Goal: Transaction & Acquisition: Subscribe to service/newsletter

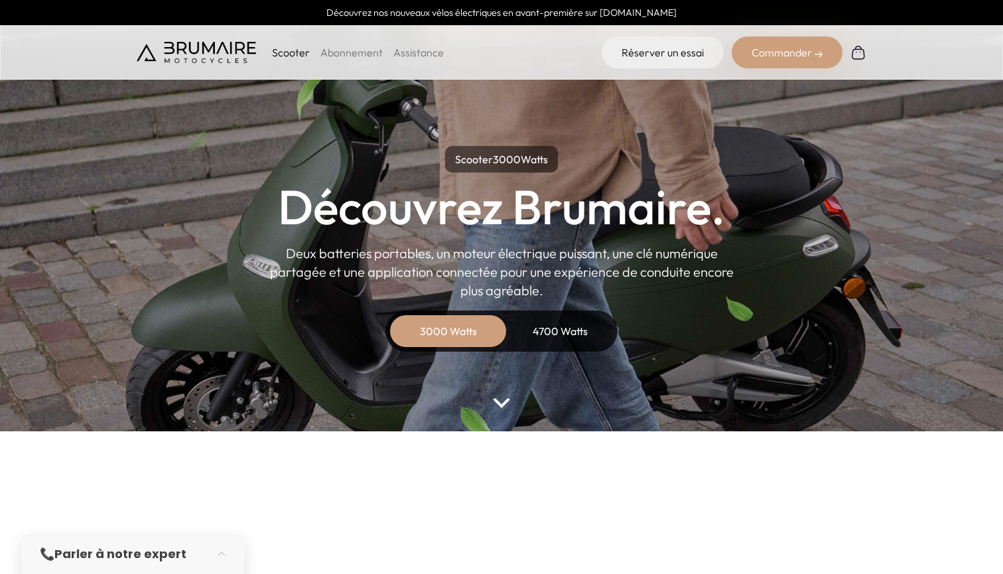
click at [560, 328] on div "4700 Watts" at bounding box center [560, 331] width 106 height 32
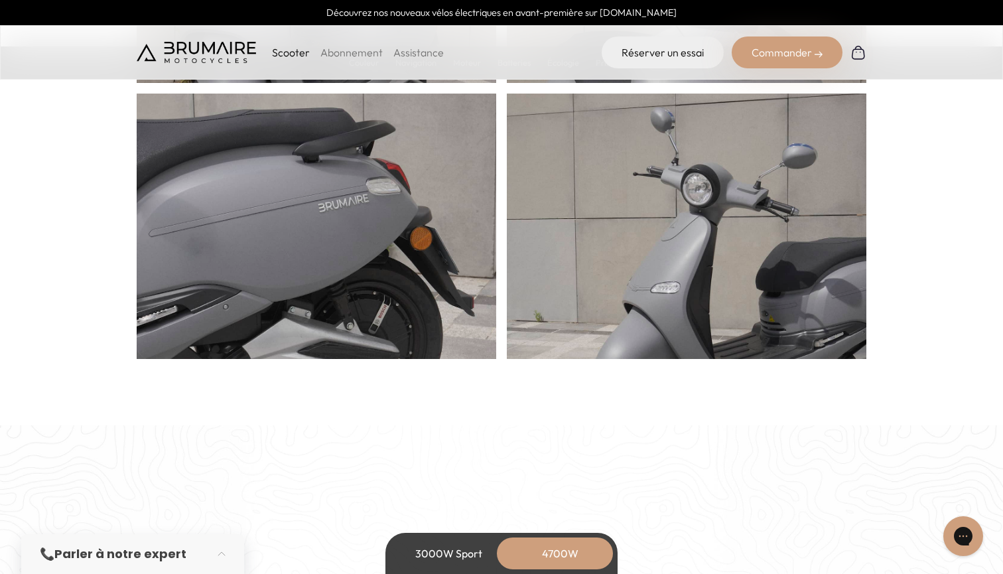
scroll to position [846, 0]
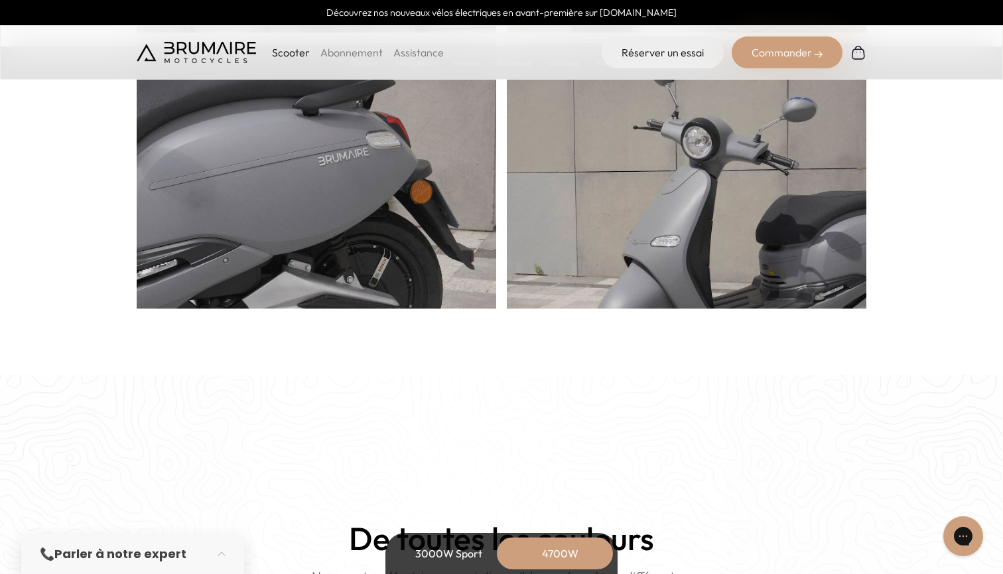
click at [349, 50] on link "Abonnement" at bounding box center [352, 52] width 62 height 13
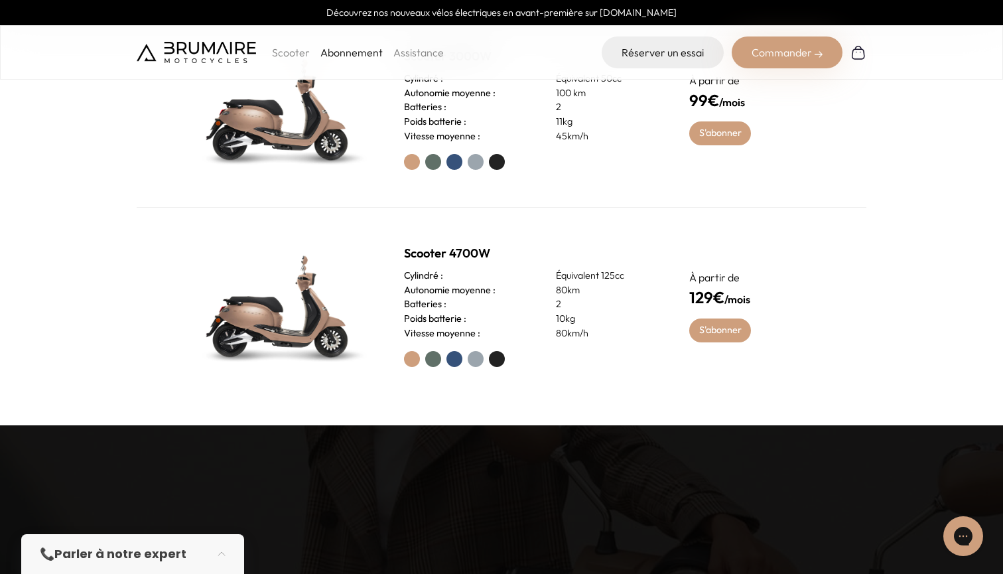
scroll to position [705, 0]
click at [492, 363] on label at bounding box center [497, 359] width 16 height 16
click at [457, 358] on label at bounding box center [455, 359] width 16 height 16
click at [500, 360] on label at bounding box center [497, 359] width 16 height 16
click at [433, 360] on label at bounding box center [433, 359] width 16 height 16
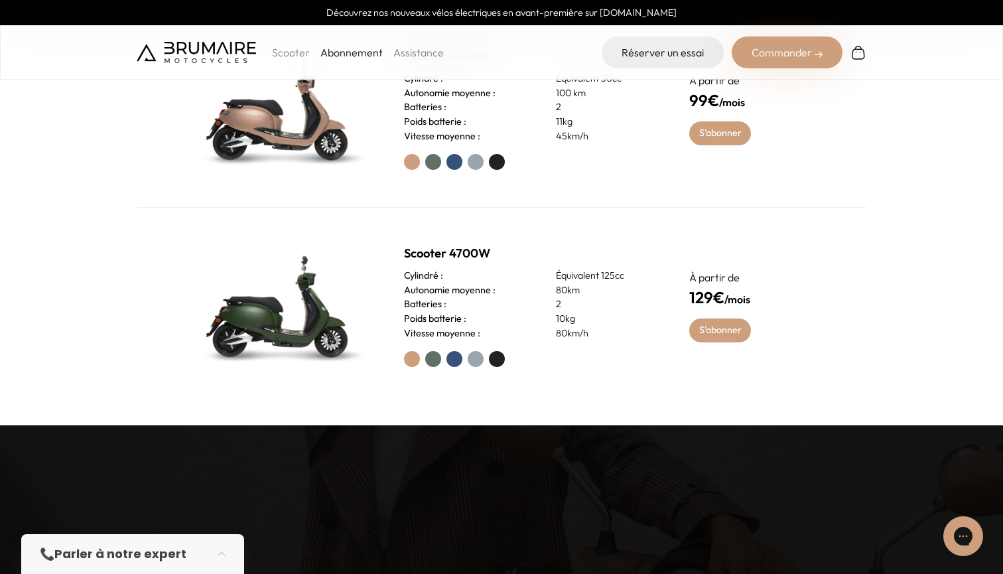
click at [451, 360] on label at bounding box center [455, 359] width 16 height 16
click at [466, 358] on div at bounding box center [531, 359] width 254 height 16
click at [471, 359] on label at bounding box center [476, 359] width 16 height 16
click at [492, 358] on label at bounding box center [497, 359] width 16 height 16
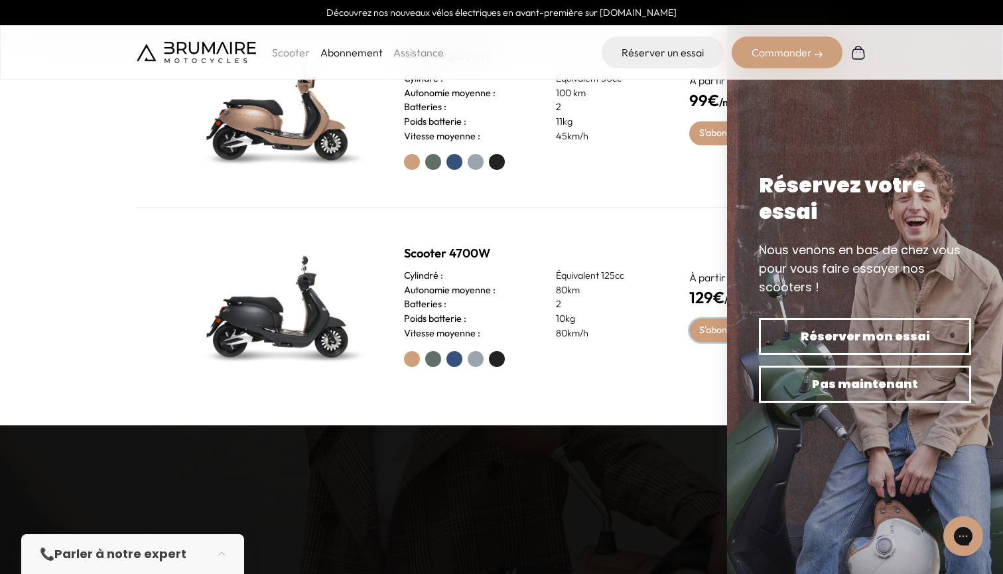
click at [700, 331] on link "S'abonner" at bounding box center [721, 331] width 62 height 24
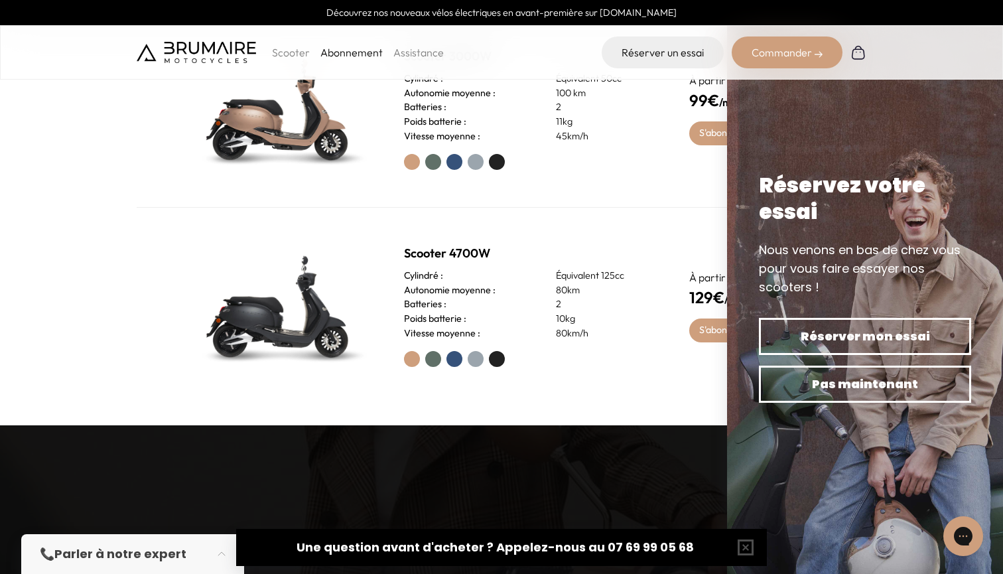
scroll to position [0, 0]
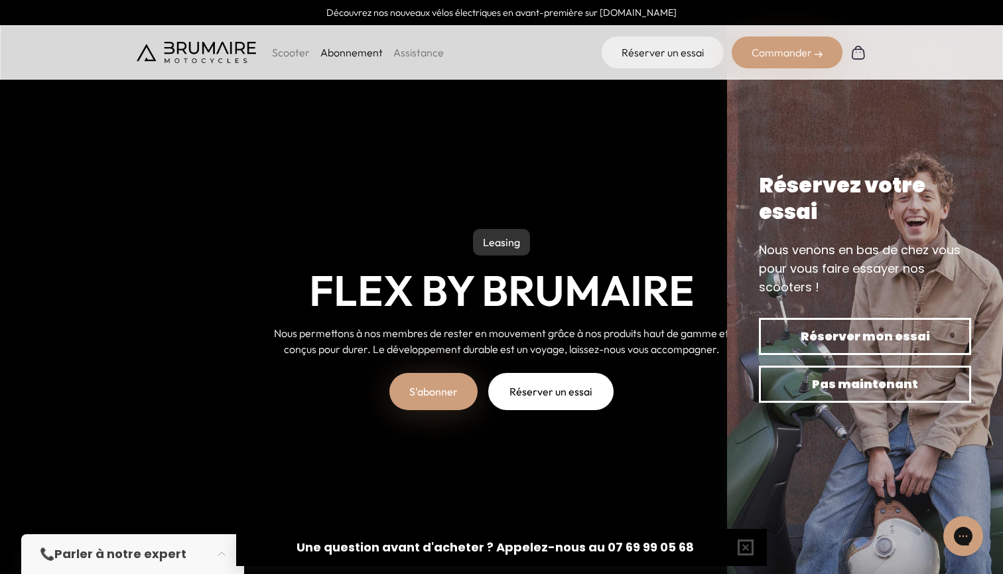
click at [283, 50] on p "Scooter" at bounding box center [291, 52] width 38 height 16
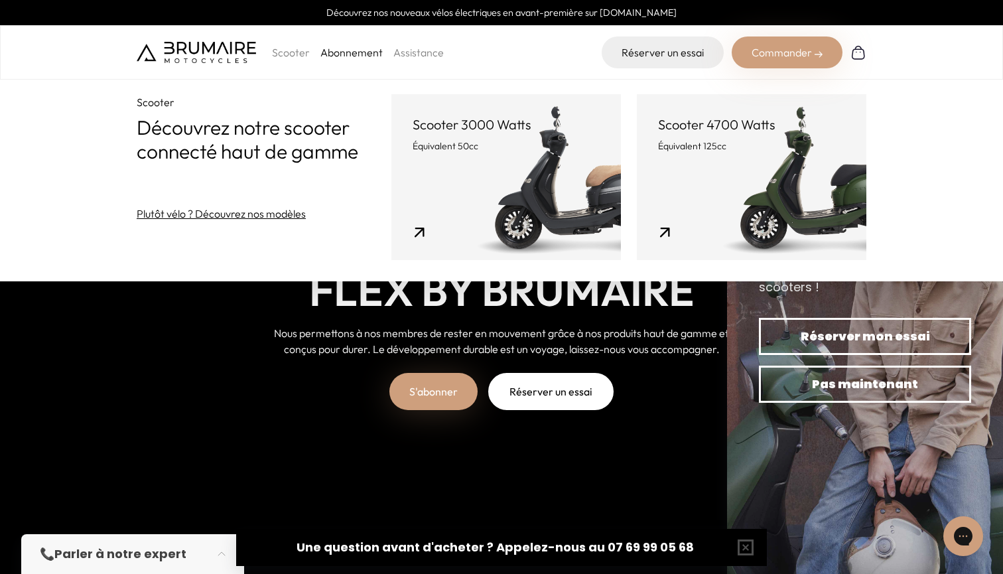
click at [668, 178] on link "Scooter 4700 Watts Équivalent 125cc" at bounding box center [752, 177] width 230 height 166
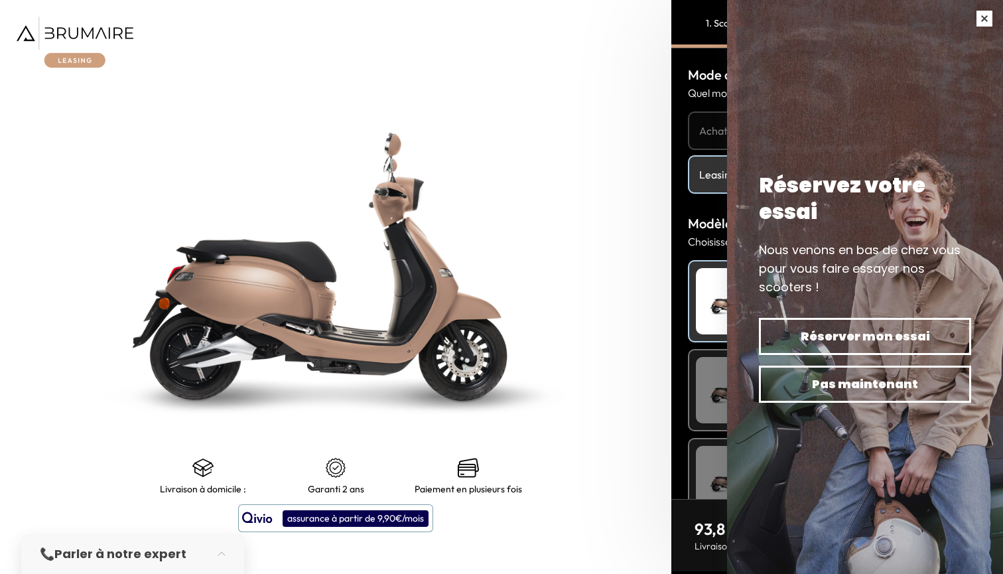
click at [980, 16] on button "button" at bounding box center [984, 18] width 37 height 37
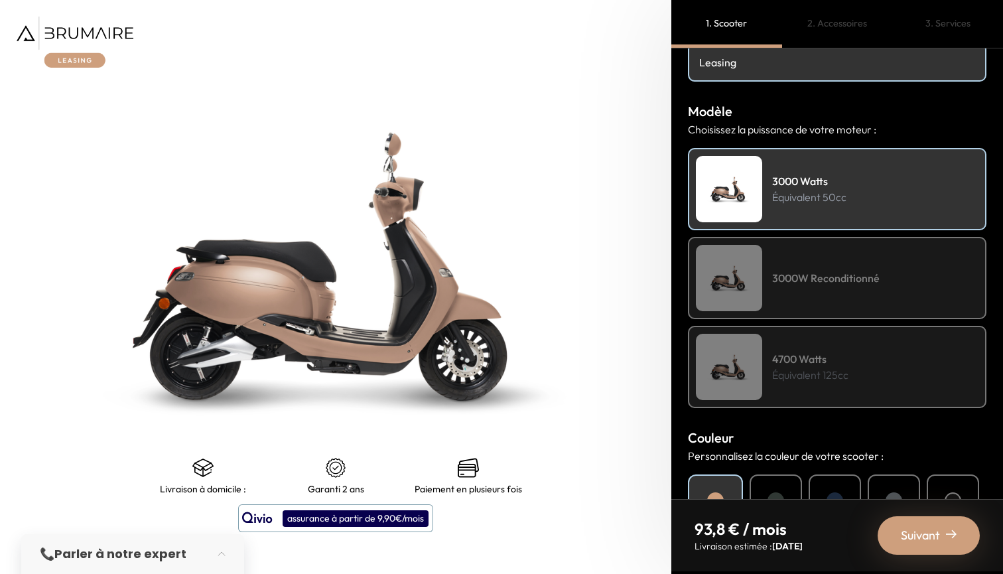
scroll to position [113, 0]
click at [842, 372] on p "Équivalent 125cc" at bounding box center [810, 374] width 76 height 16
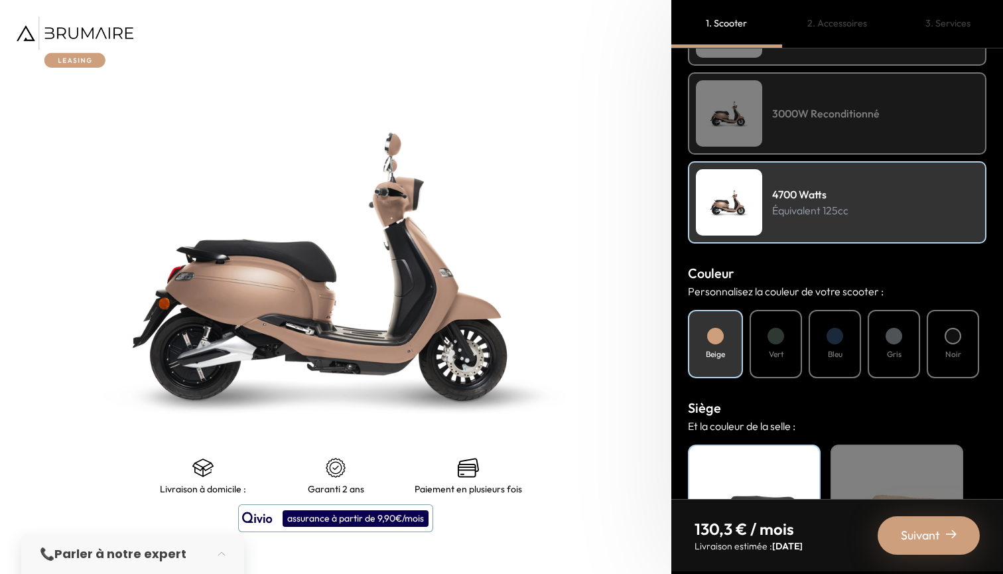
scroll to position [286, 0]
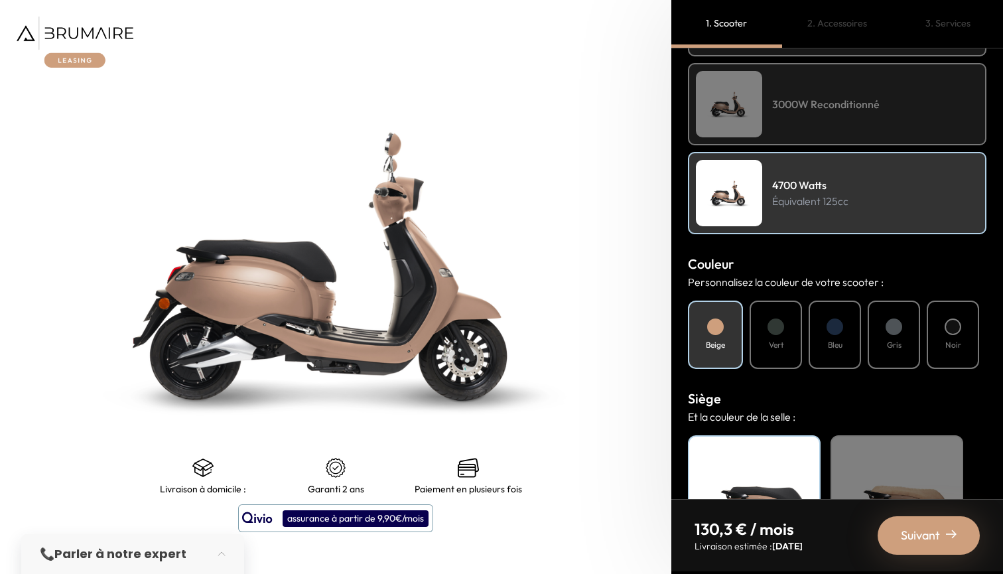
click at [793, 350] on div "Vert" at bounding box center [776, 335] width 52 height 68
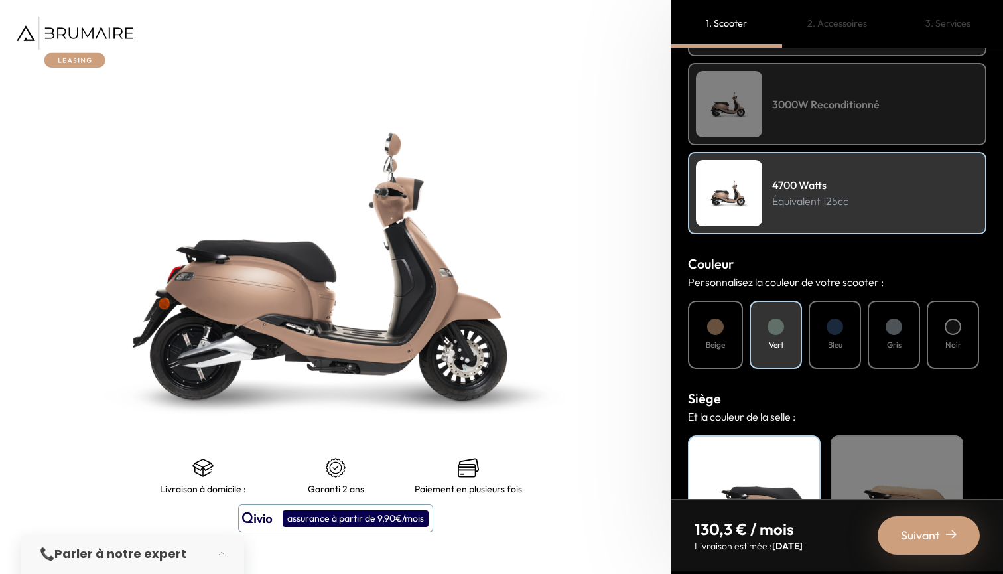
click at [841, 342] on h4 "Bleu" at bounding box center [835, 345] width 15 height 12
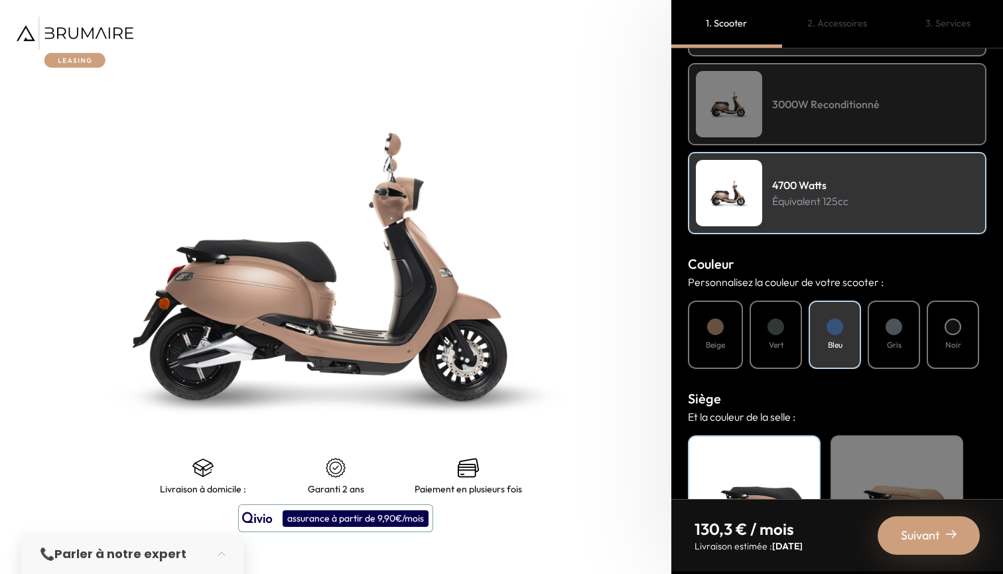
click at [946, 339] on h4 "Noir" at bounding box center [954, 345] width 16 height 12
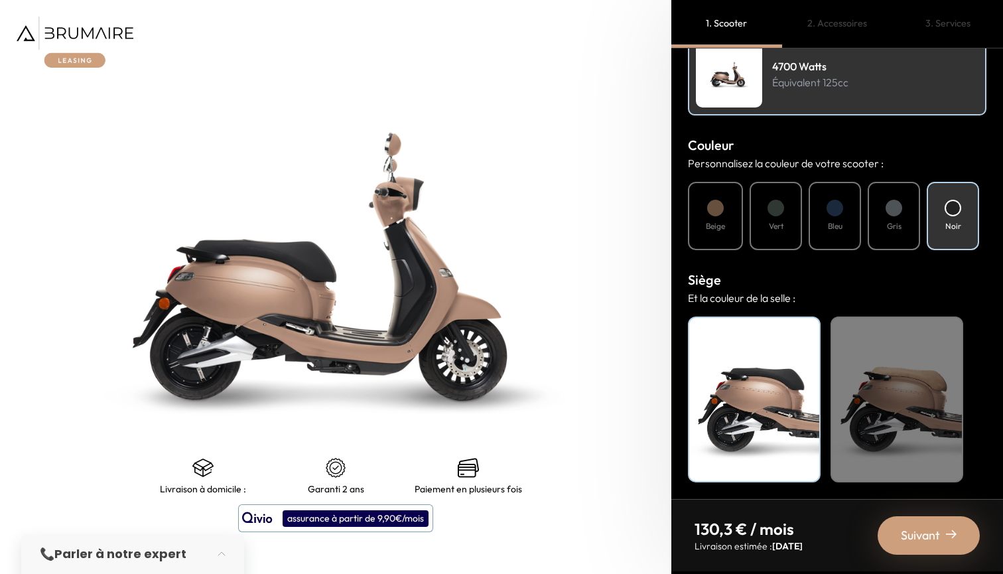
scroll to position [0, 0]
click at [911, 382] on div "Beige" at bounding box center [897, 400] width 133 height 166
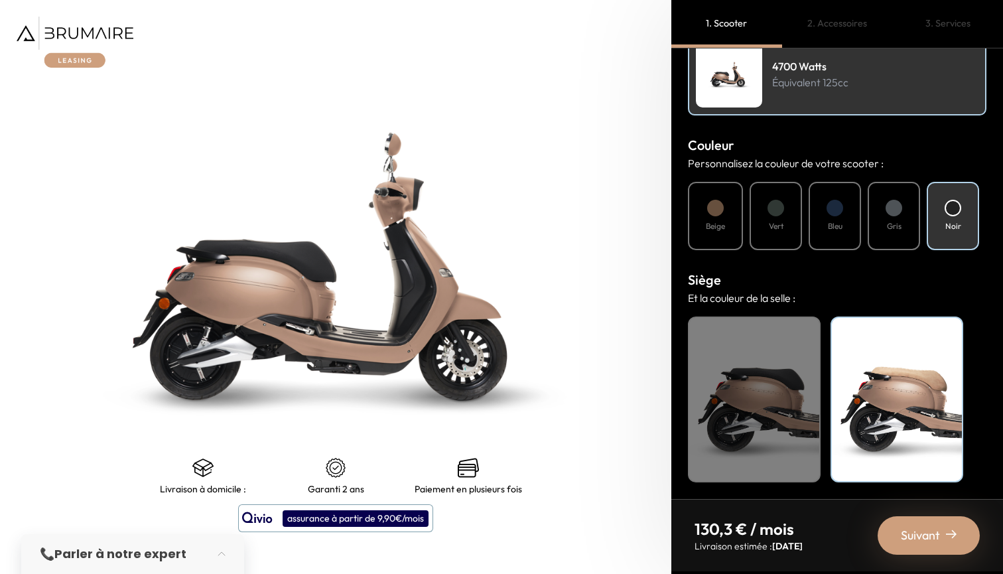
click at [768, 434] on div "Noir" at bounding box center [754, 400] width 133 height 166
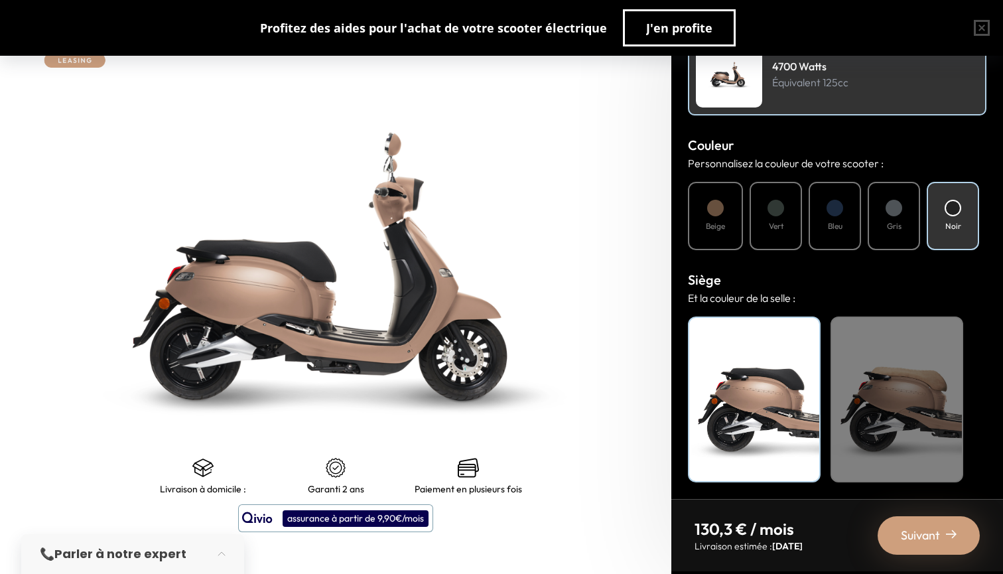
click at [885, 210] on div "Gris" at bounding box center [894, 216] width 52 height 68
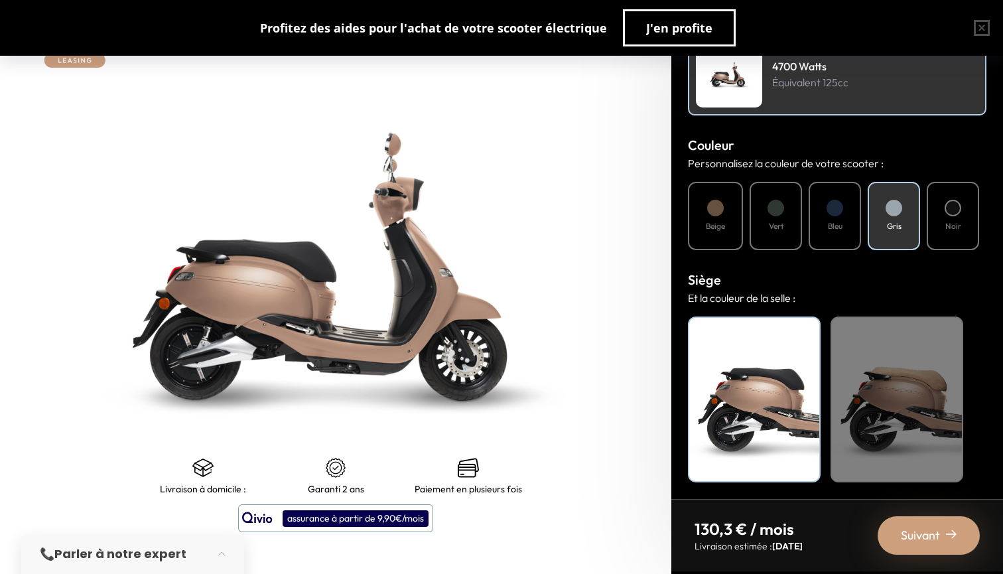
click at [956, 211] on div at bounding box center [953, 208] width 17 height 17
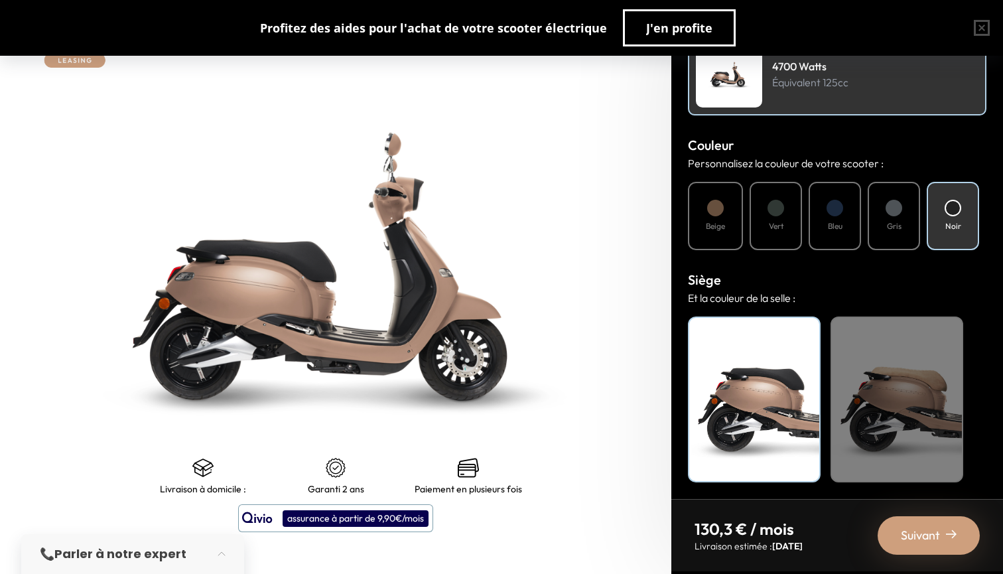
click at [782, 429] on div "Noir" at bounding box center [754, 400] width 133 height 166
click at [902, 384] on div "Beige" at bounding box center [897, 400] width 133 height 166
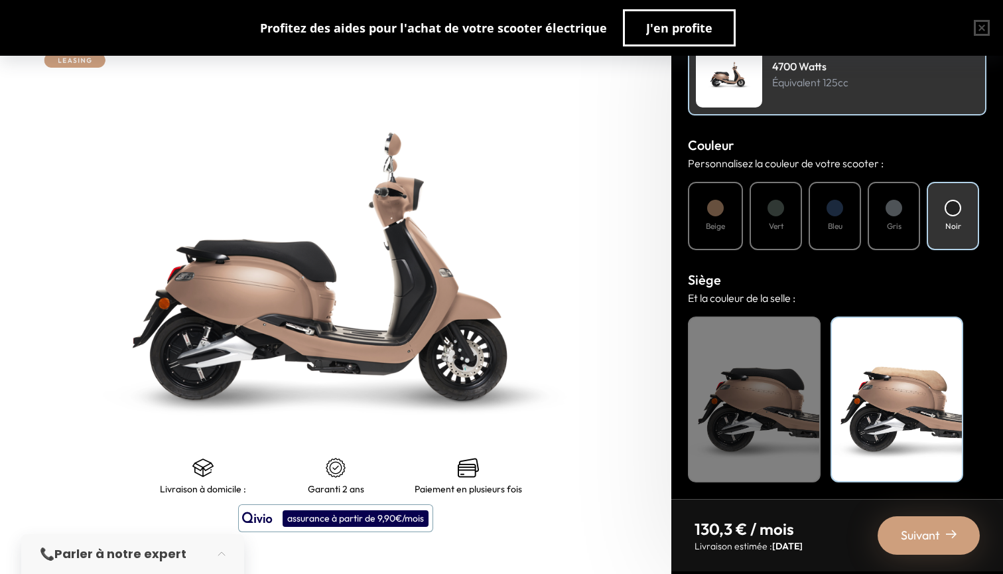
click at [796, 394] on div "Noir" at bounding box center [754, 400] width 133 height 166
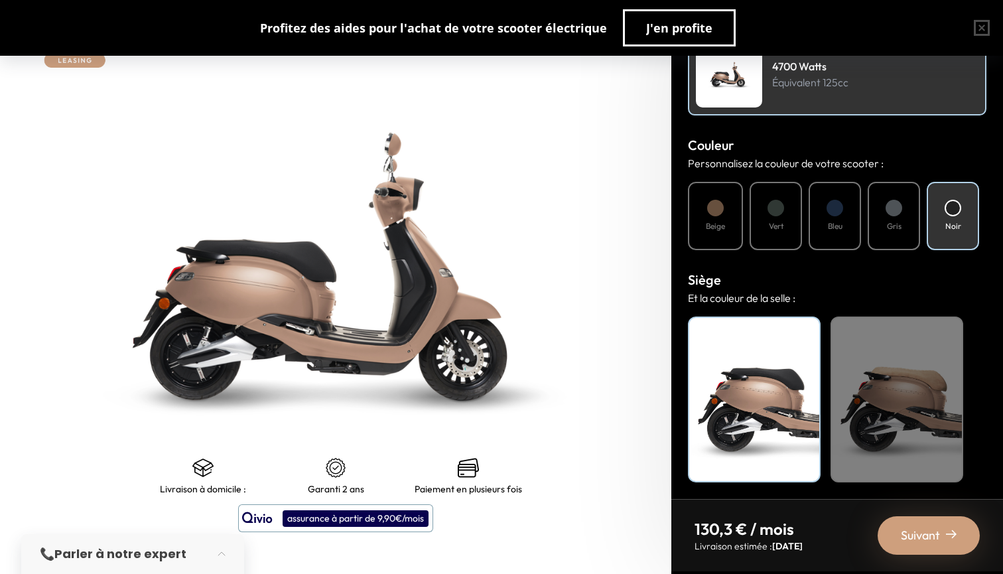
click at [903, 534] on span "Suivant" at bounding box center [920, 535] width 39 height 19
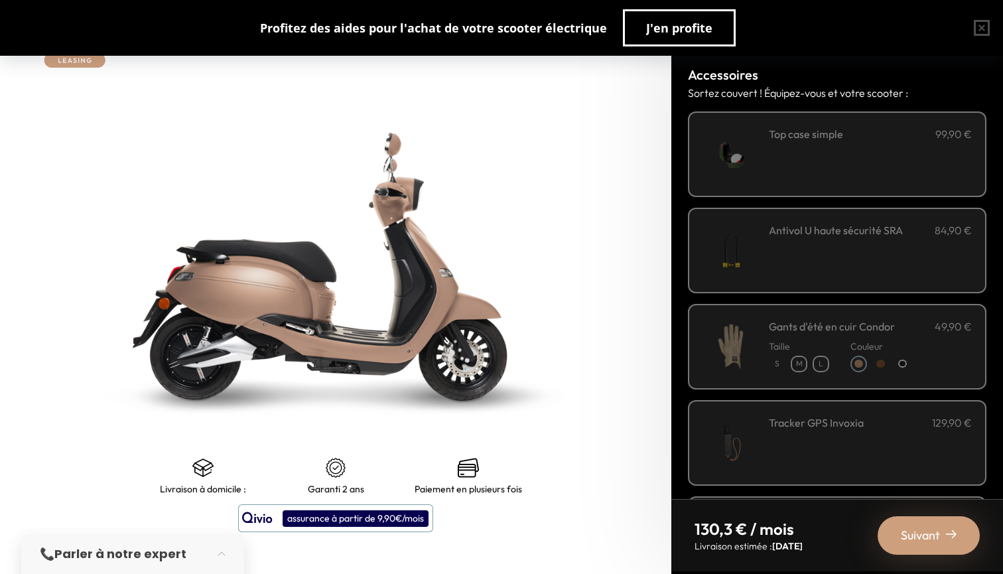
click at [851, 172] on div "**********" at bounding box center [870, 154] width 203 height 56
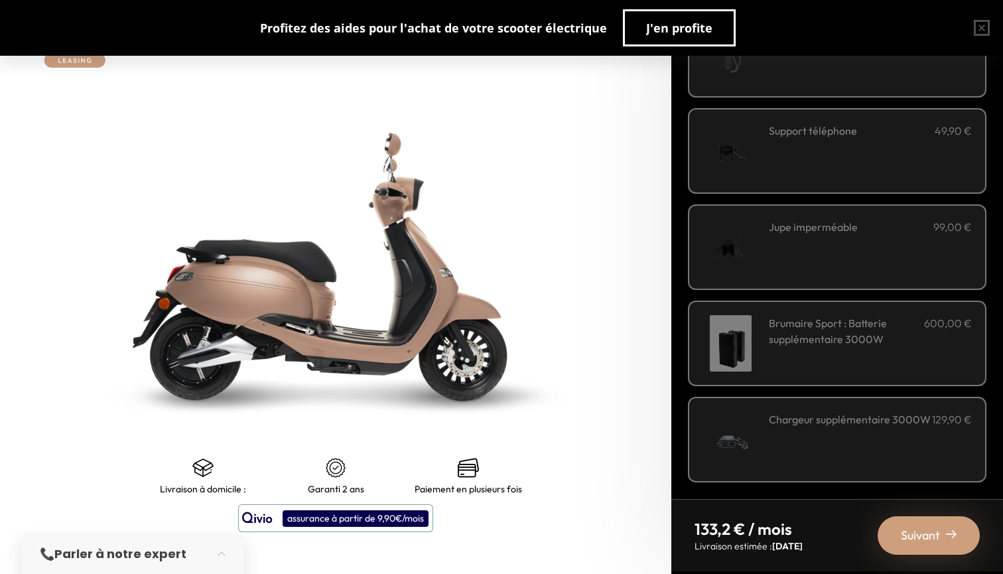
scroll to position [388, 0]
click at [887, 254] on div "Jupe imperméable 99,00 €" at bounding box center [870, 247] width 203 height 56
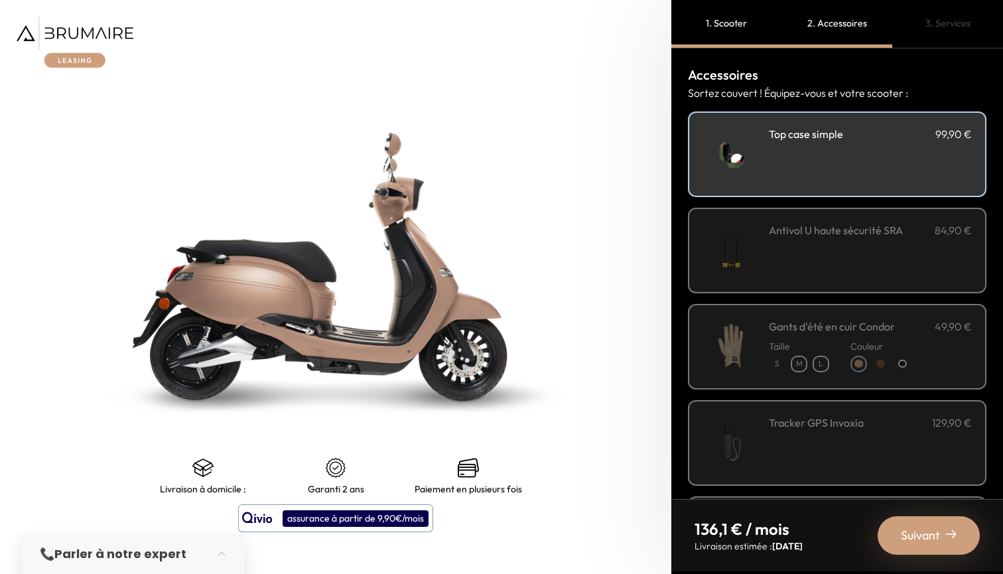
scroll to position [0, 0]
click at [924, 526] on span "Suivant" at bounding box center [920, 535] width 39 height 19
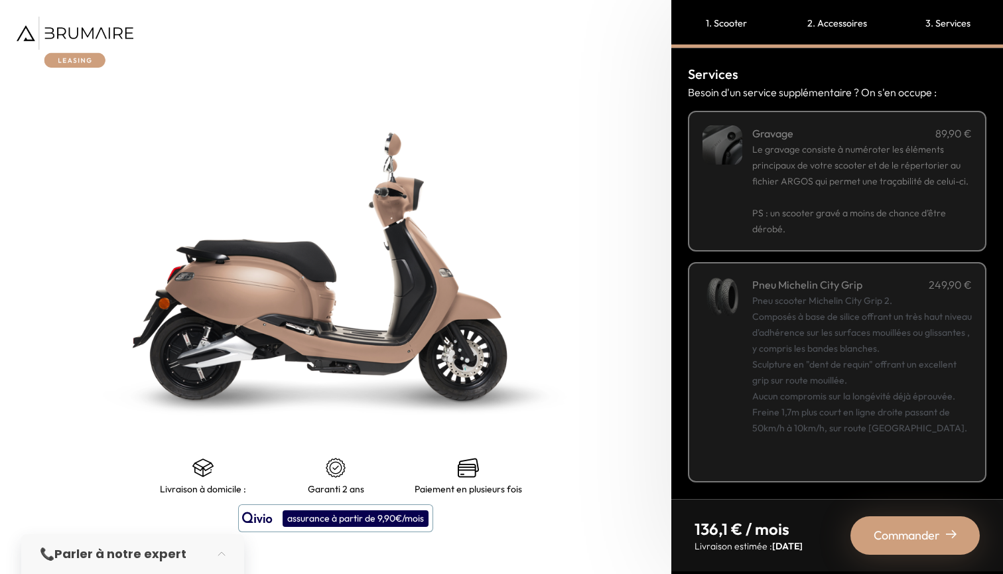
scroll to position [17, 0]
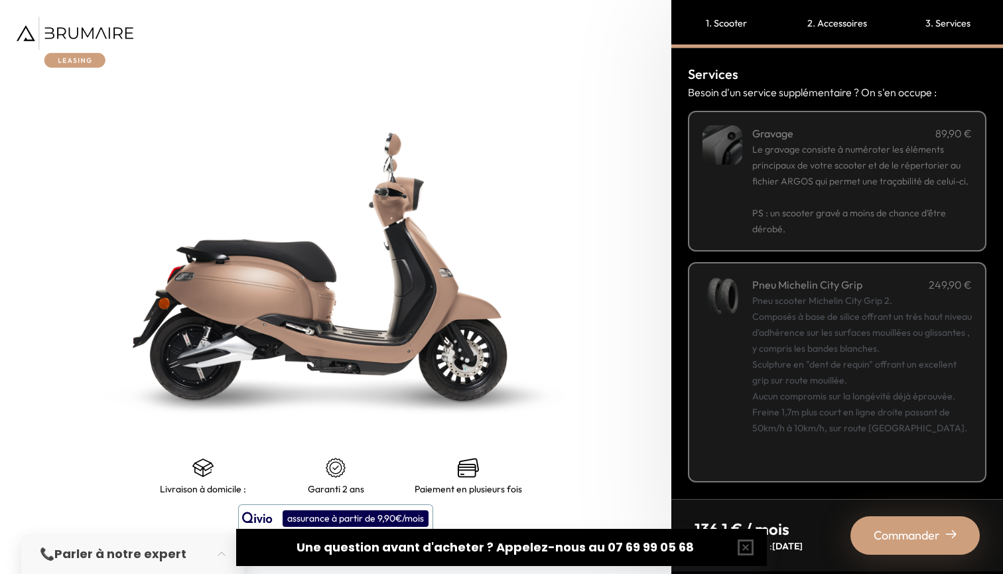
click at [926, 540] on span "Commander" at bounding box center [907, 535] width 66 height 19
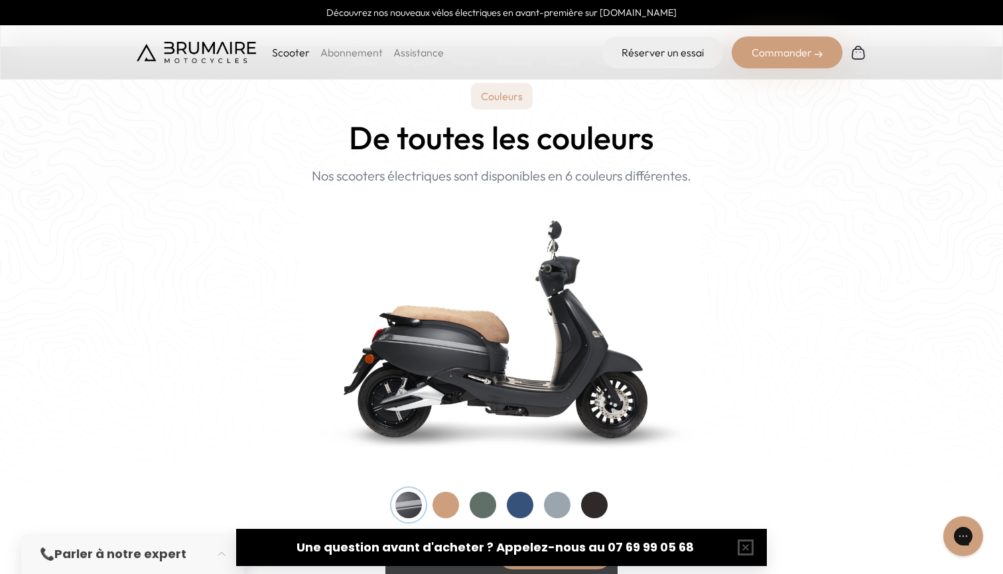
scroll to position [1248, 0]
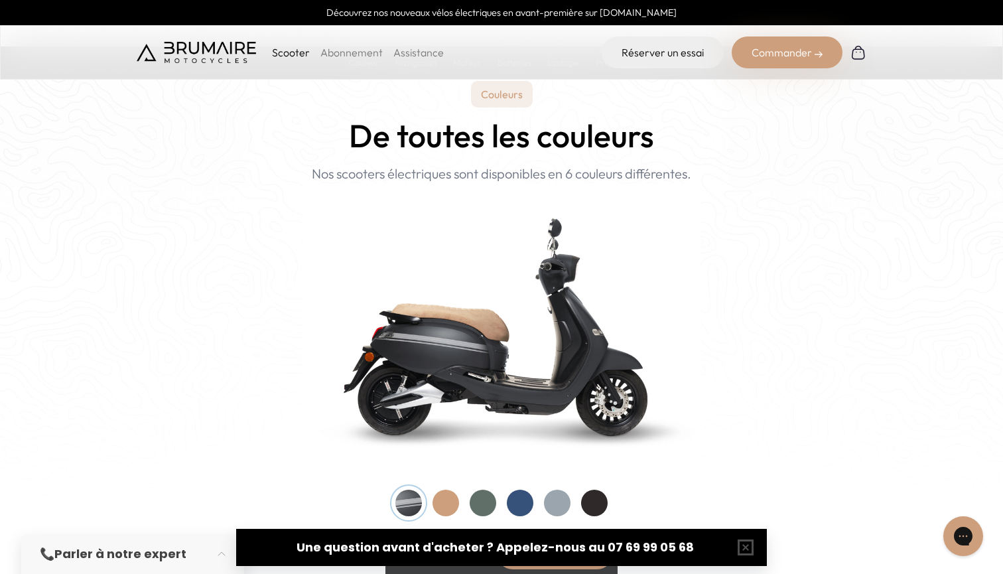
click at [783, 62] on div "Commander" at bounding box center [787, 53] width 111 height 32
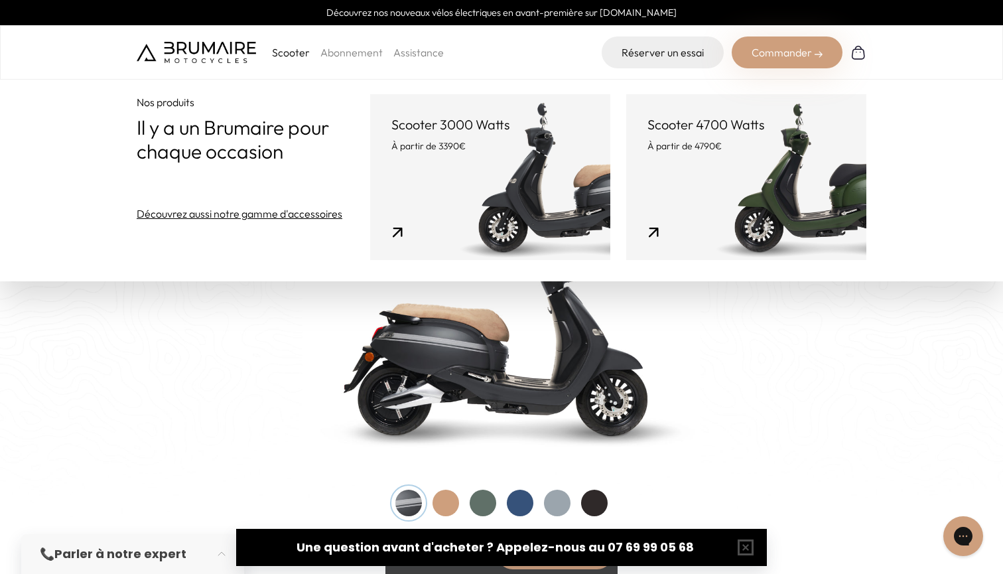
click at [659, 154] on link "Scooter 4700 Watts À partir de 4790€" at bounding box center [746, 177] width 240 height 166
